Goal: Task Accomplishment & Management: Use online tool/utility

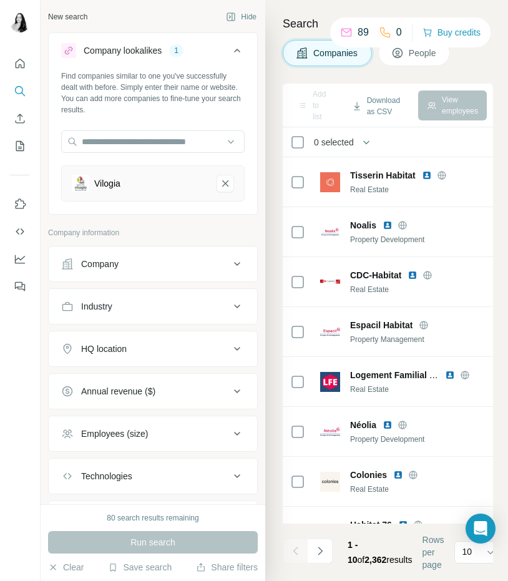
scroll to position [106, 0]
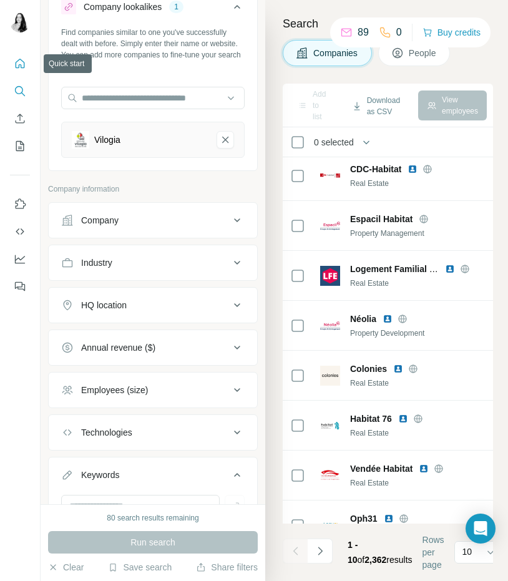
click at [14, 62] on icon "Quick start" at bounding box center [20, 63] width 12 height 12
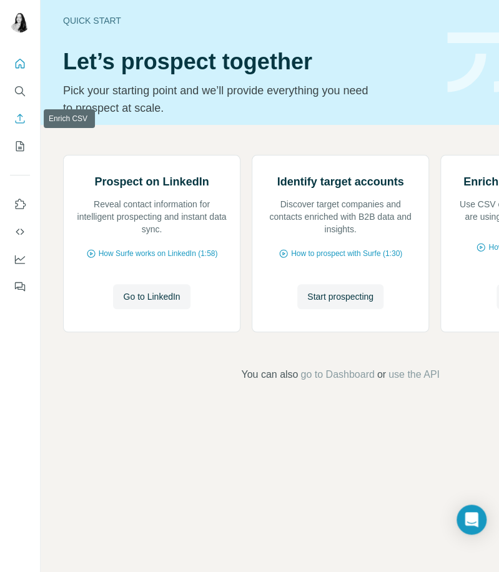
click at [18, 111] on button "Enrich CSV" at bounding box center [20, 118] width 20 height 22
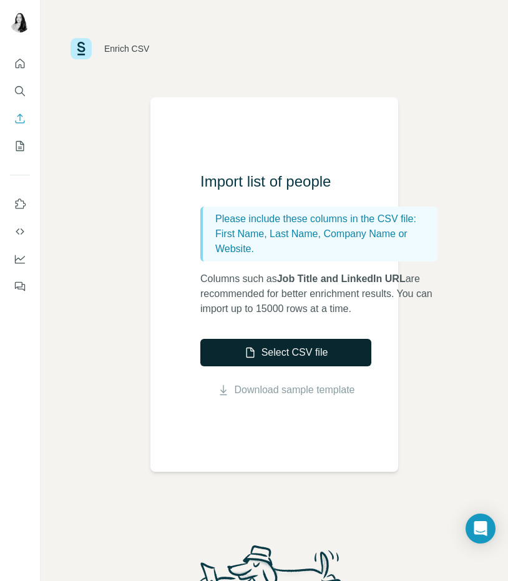
click at [275, 345] on button "Select CSV file" at bounding box center [285, 352] width 171 height 27
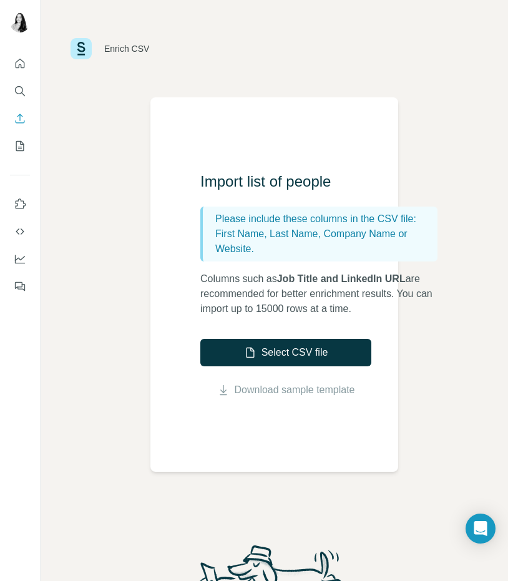
click at [297, 71] on div "Enrich CSV" at bounding box center [274, 48] width 467 height 97
drag, startPoint x: 23, startPoint y: 75, endPoint x: 20, endPoint y: 84, distance: 9.9
click at [20, 84] on nav at bounding box center [20, 104] width 20 height 105
click at [20, 84] on button "Search" at bounding box center [20, 91] width 20 height 22
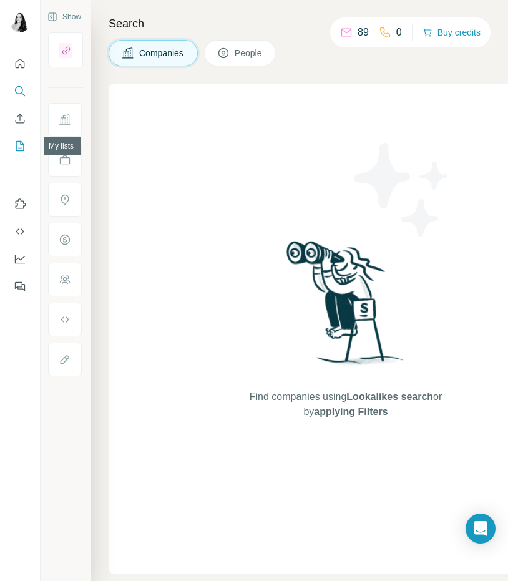
click at [17, 144] on icon "My lists" at bounding box center [20, 146] width 12 height 12
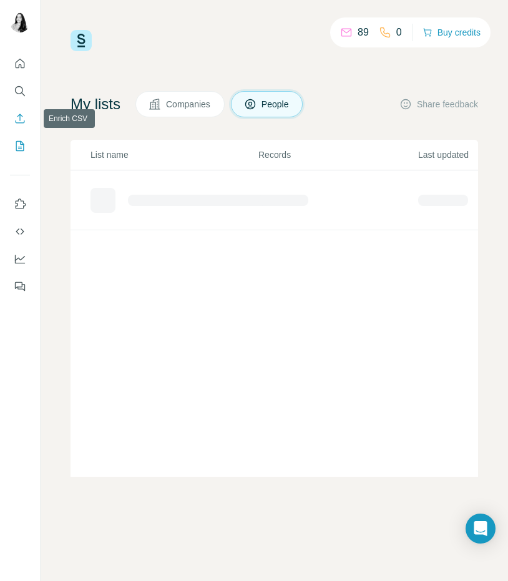
click at [18, 110] on button "Enrich CSV" at bounding box center [20, 118] width 20 height 22
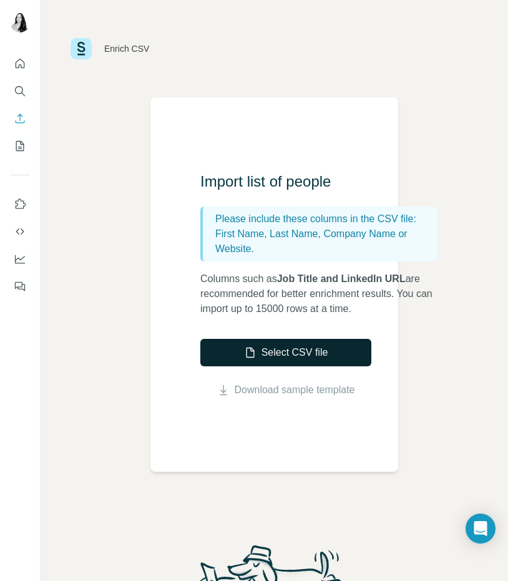
click at [258, 363] on button "Select CSV file" at bounding box center [285, 352] width 171 height 27
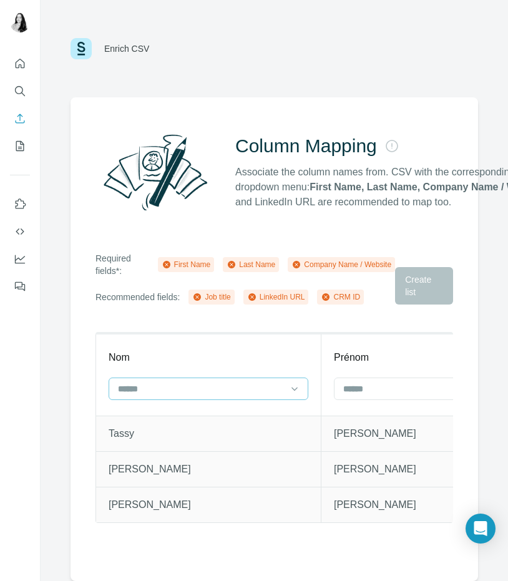
click at [259, 378] on div at bounding box center [201, 388] width 168 height 21
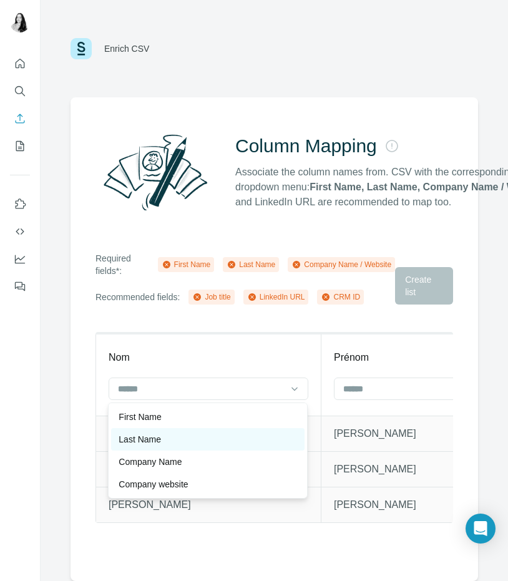
click at [220, 440] on div "Last Name" at bounding box center [208, 439] width 178 height 12
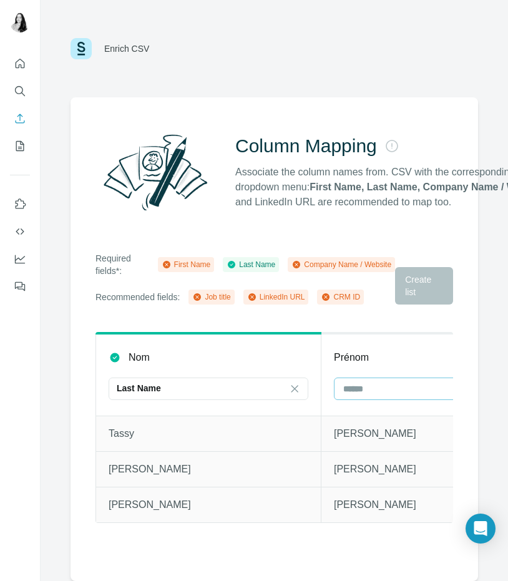
click at [356, 396] on div at bounding box center [426, 388] width 168 height 21
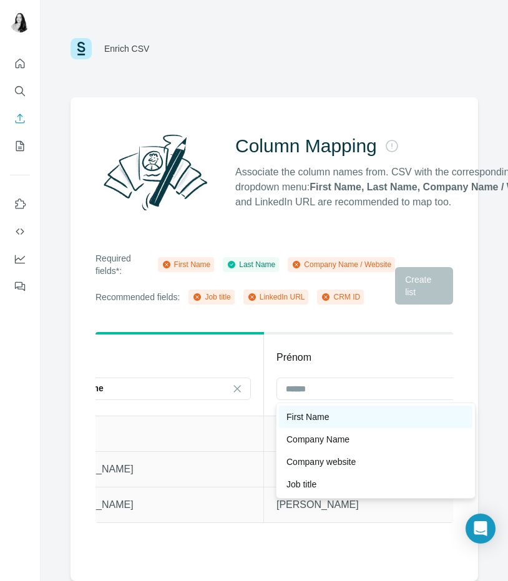
click at [296, 419] on p "First Name" at bounding box center [307, 417] width 42 height 12
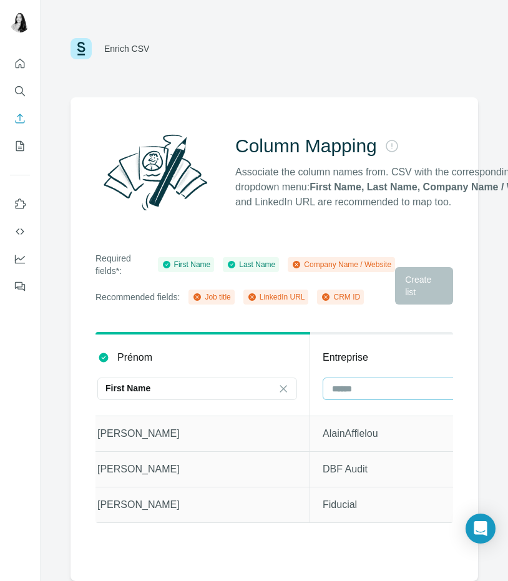
click at [355, 396] on div at bounding box center [415, 388] width 168 height 21
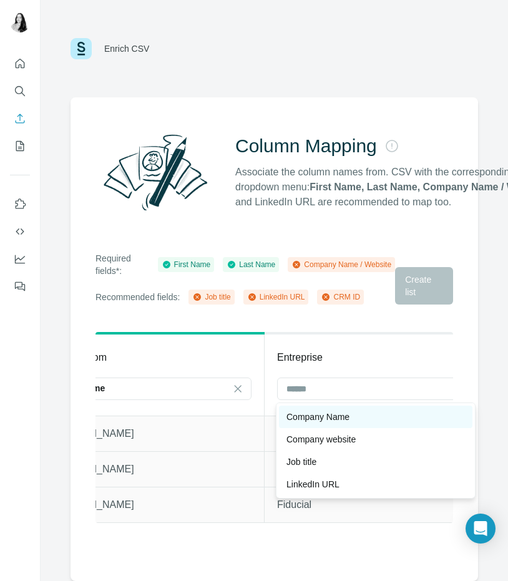
click at [342, 420] on p "Company Name" at bounding box center [317, 417] width 63 height 12
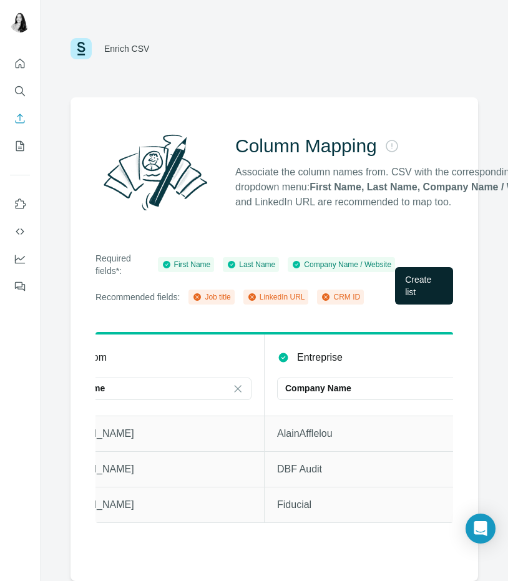
click at [423, 298] on span "Create list" at bounding box center [424, 285] width 38 height 25
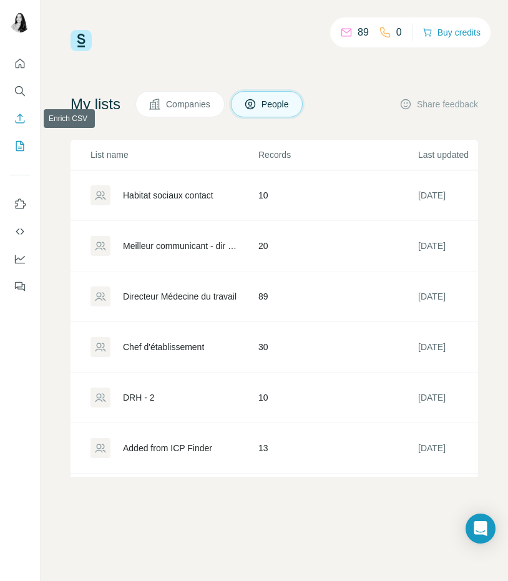
click at [12, 129] on button "Enrich CSV" at bounding box center [20, 118] width 20 height 22
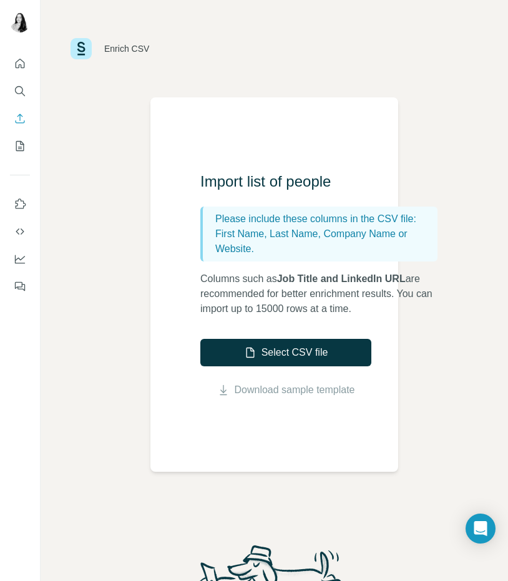
click at [281, 247] on p "First Name, Last Name, Company Name or Website." at bounding box center [323, 242] width 217 height 30
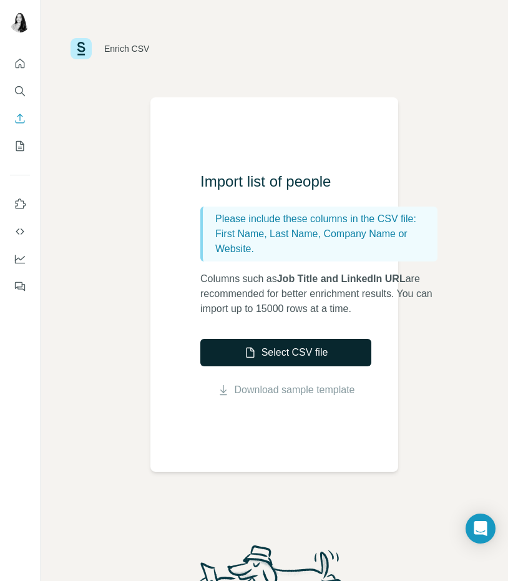
click at [267, 349] on button "Select CSV file" at bounding box center [285, 352] width 171 height 27
click at [262, 346] on button "Select CSV file" at bounding box center [285, 352] width 171 height 27
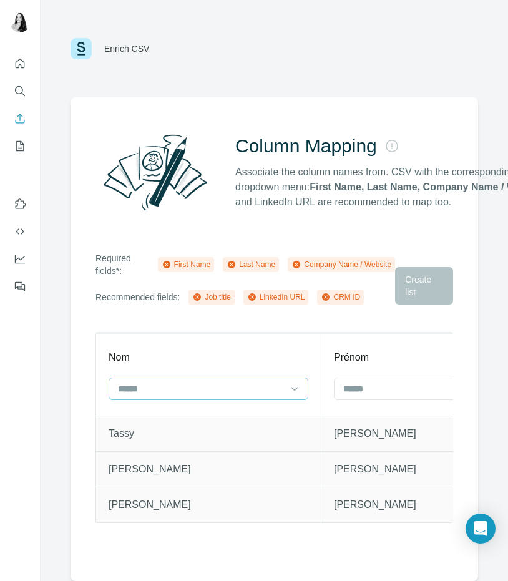
click at [262, 384] on input at bounding box center [201, 389] width 168 height 14
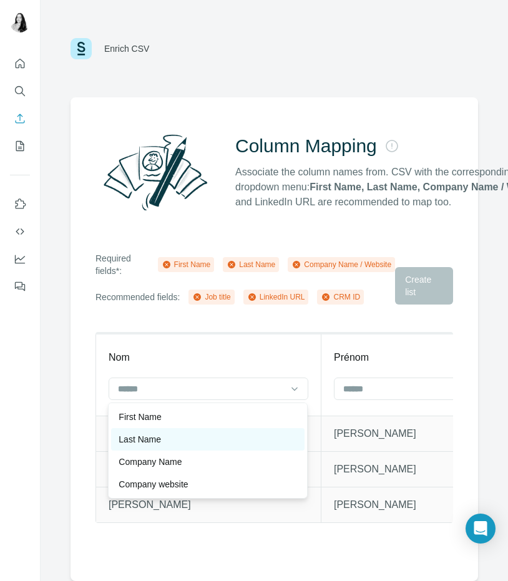
click at [223, 439] on div "Last Name" at bounding box center [208, 439] width 178 height 12
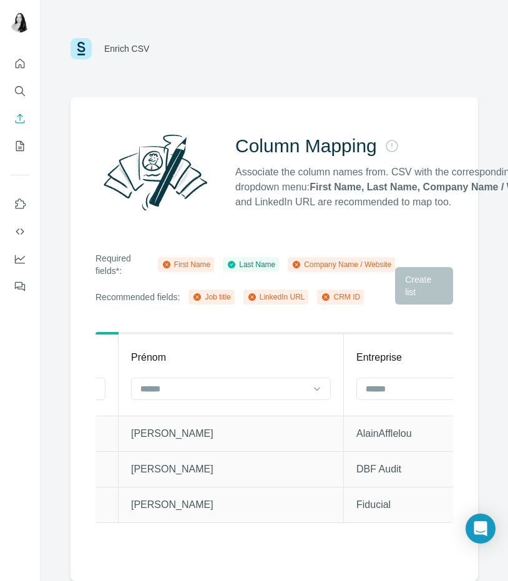
scroll to position [0, 205]
click at [198, 399] on div at bounding box center [229, 389] width 200 height 22
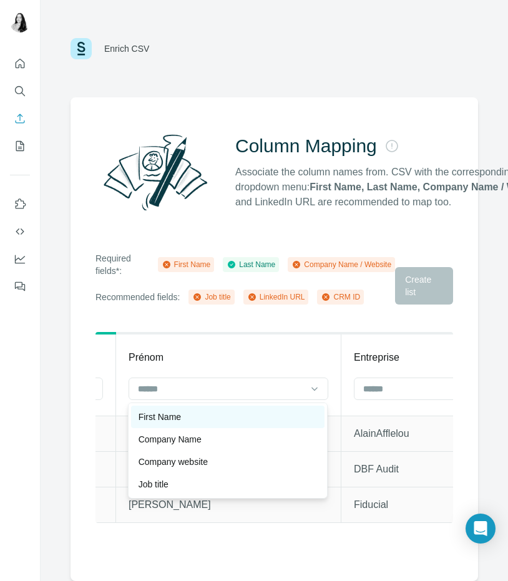
click at [228, 420] on div "First Name" at bounding box center [228, 417] width 178 height 12
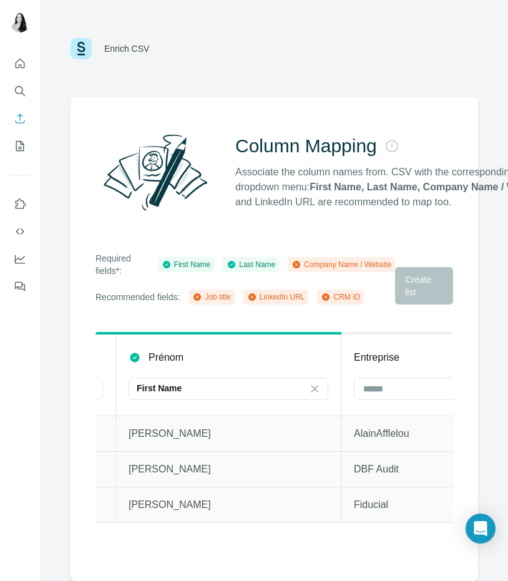
scroll to position [0, 318]
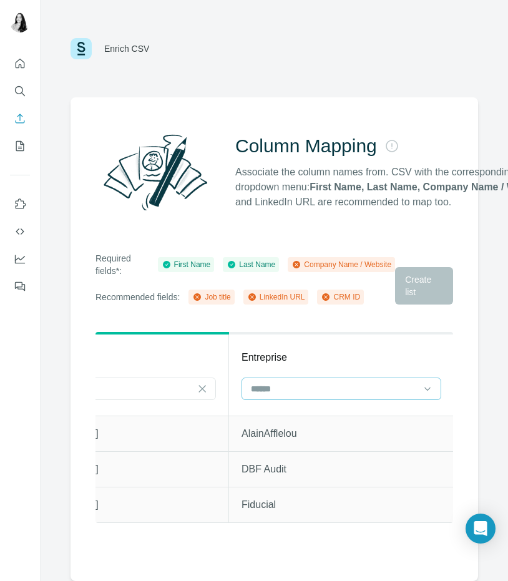
click at [336, 393] on input at bounding box center [334, 389] width 168 height 14
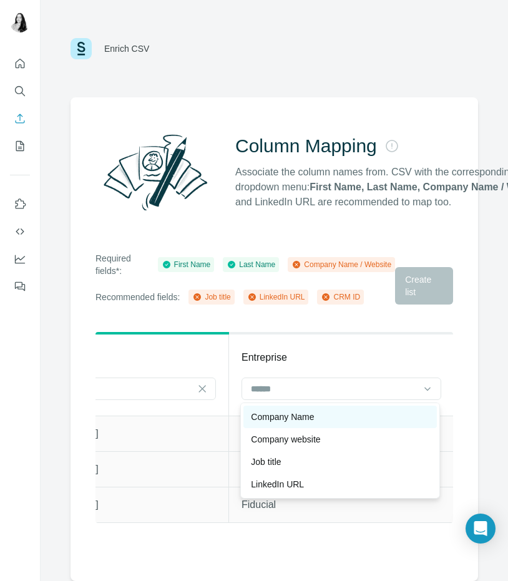
click at [318, 419] on div "Company Name" at bounding box center [340, 417] width 178 height 12
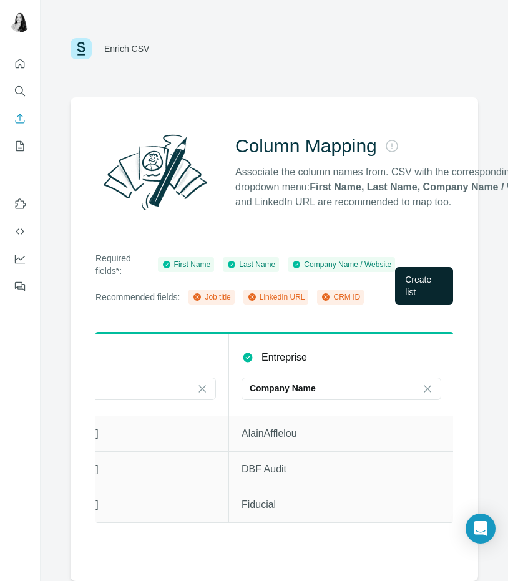
click at [437, 286] on span "Create list" at bounding box center [424, 285] width 38 height 25
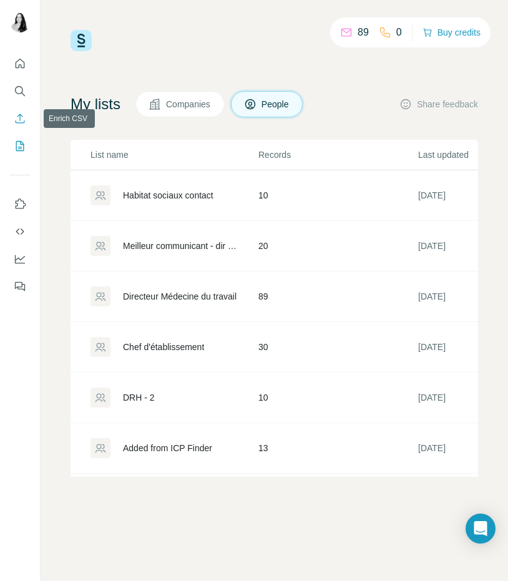
click at [17, 129] on button "Enrich CSV" at bounding box center [20, 118] width 20 height 22
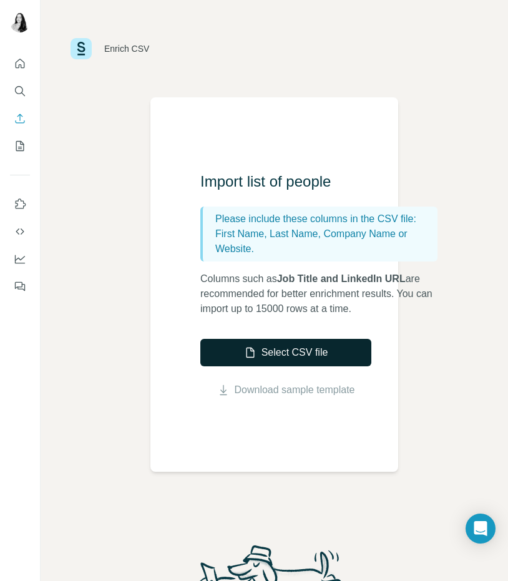
click at [248, 358] on icon "button" at bounding box center [250, 352] width 12 height 12
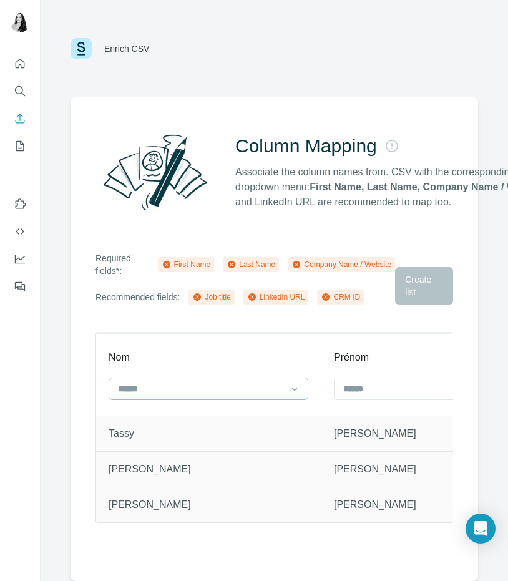
click at [196, 386] on input at bounding box center [201, 389] width 168 height 14
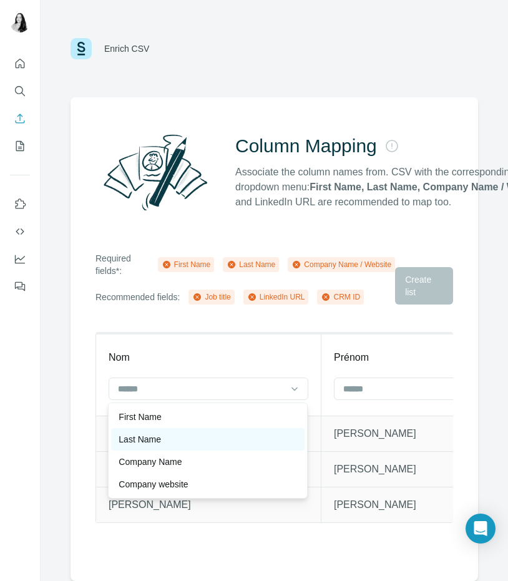
click at [197, 434] on div "Last Name" at bounding box center [208, 439] width 178 height 12
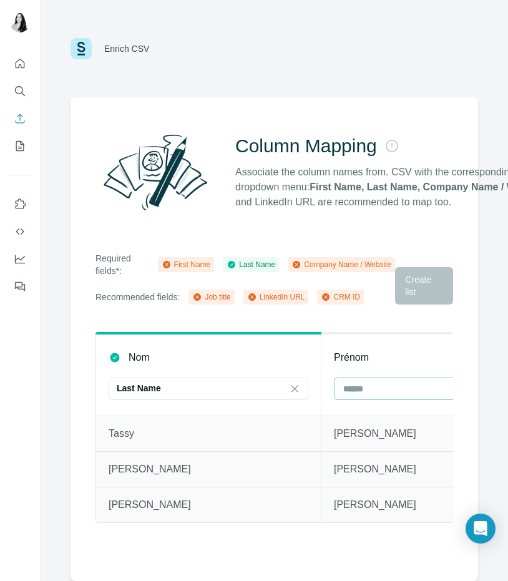
click at [359, 389] on input at bounding box center [426, 389] width 168 height 14
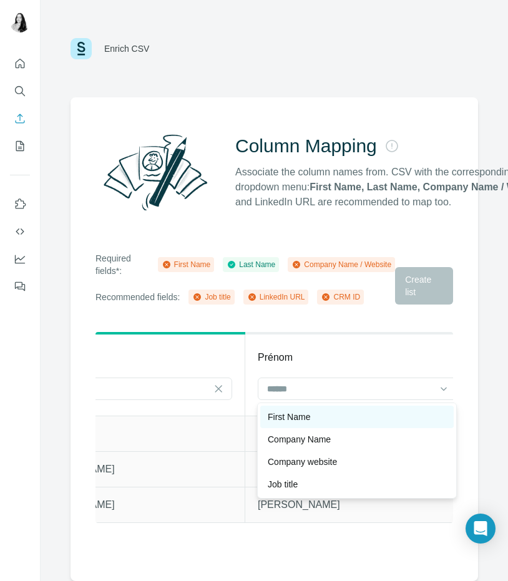
click at [324, 415] on div "First Name" at bounding box center [357, 417] width 178 height 12
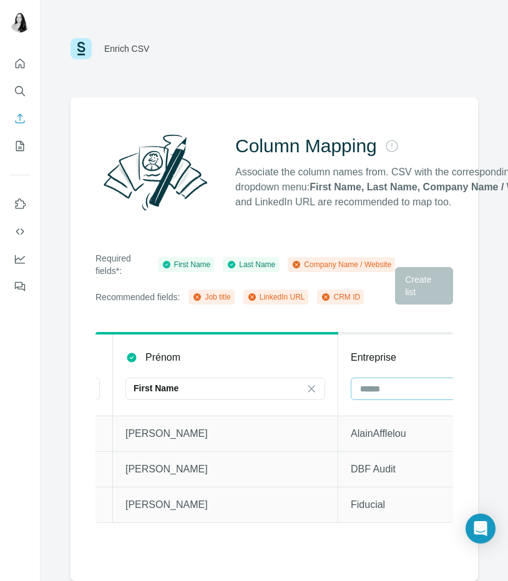
click at [373, 394] on input at bounding box center [443, 389] width 168 height 14
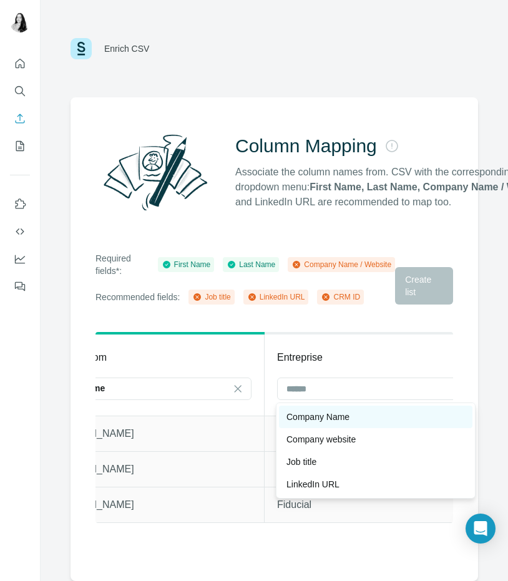
click at [328, 425] on div "Company Name" at bounding box center [375, 417] width 193 height 22
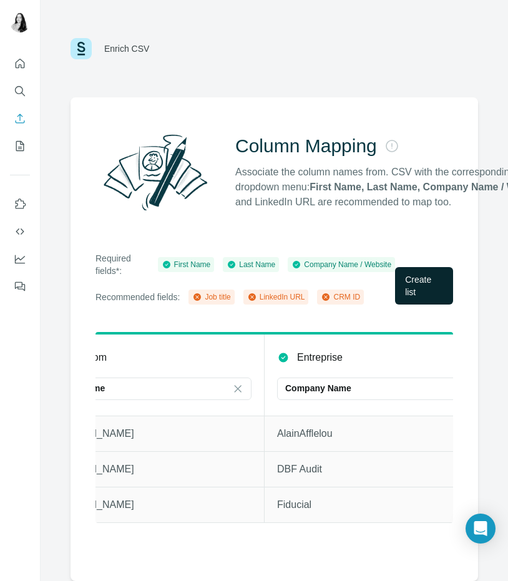
click at [428, 281] on span "Create list" at bounding box center [424, 285] width 38 height 25
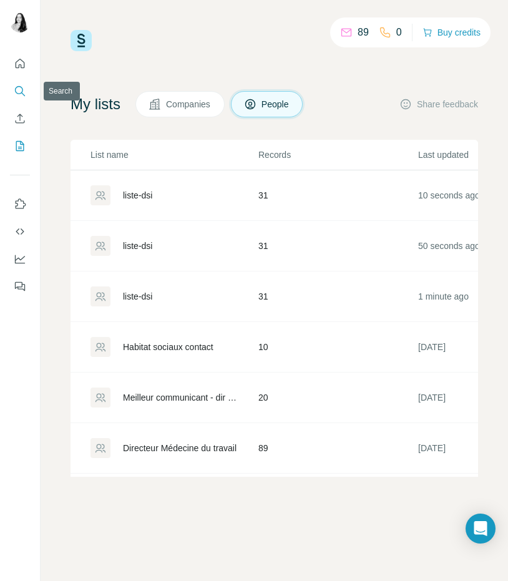
click at [21, 91] on icon "Search" at bounding box center [20, 91] width 12 height 12
